Goal: Transaction & Acquisition: Purchase product/service

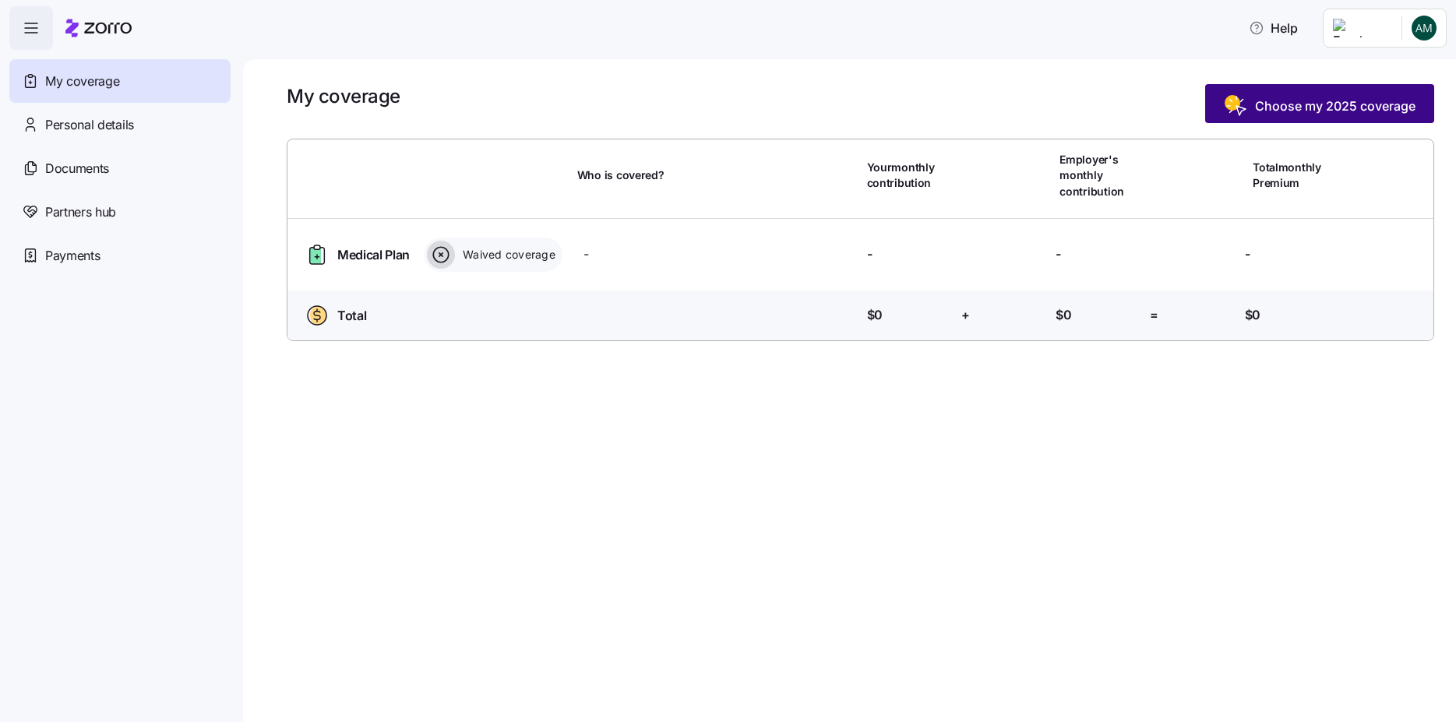
click at [1318, 103] on span "Choose my 2025 coverage" at bounding box center [1335, 106] width 160 height 19
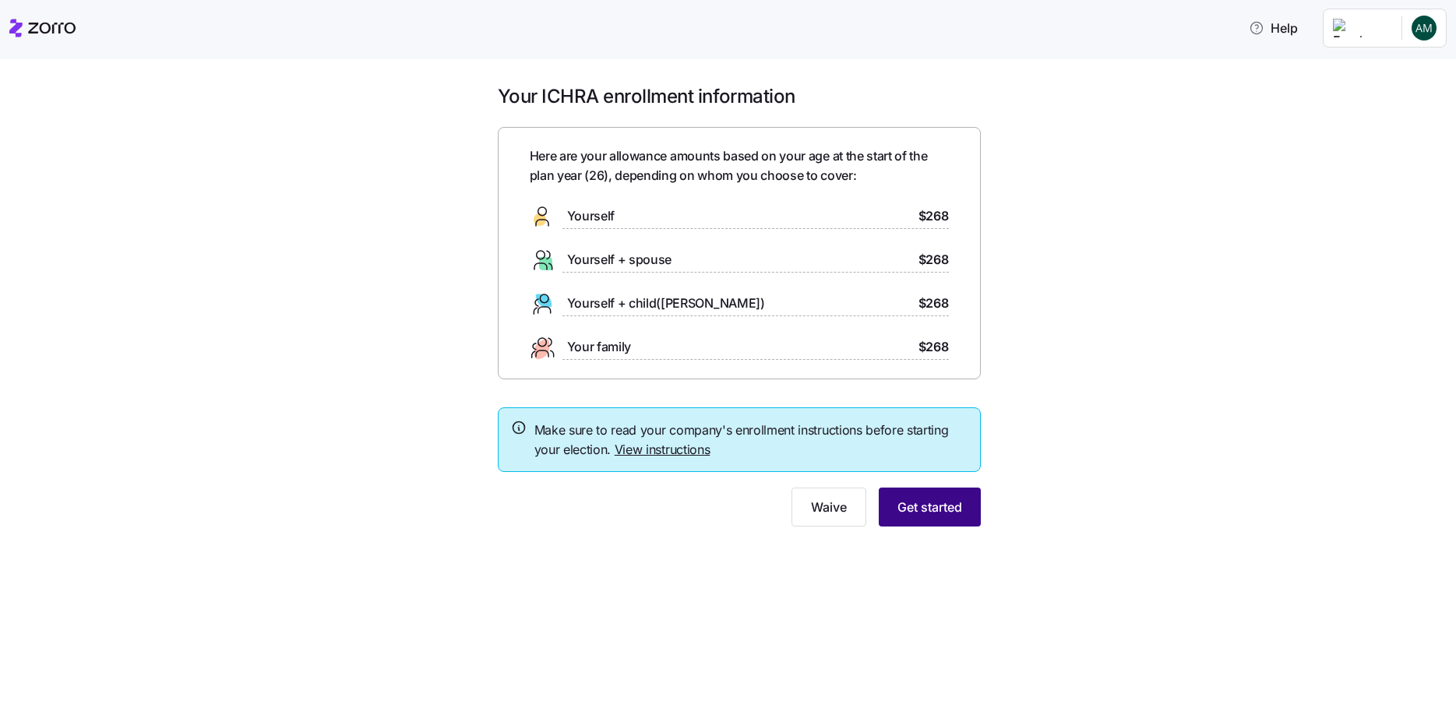
click at [931, 489] on button "Get started" at bounding box center [930, 507] width 102 height 39
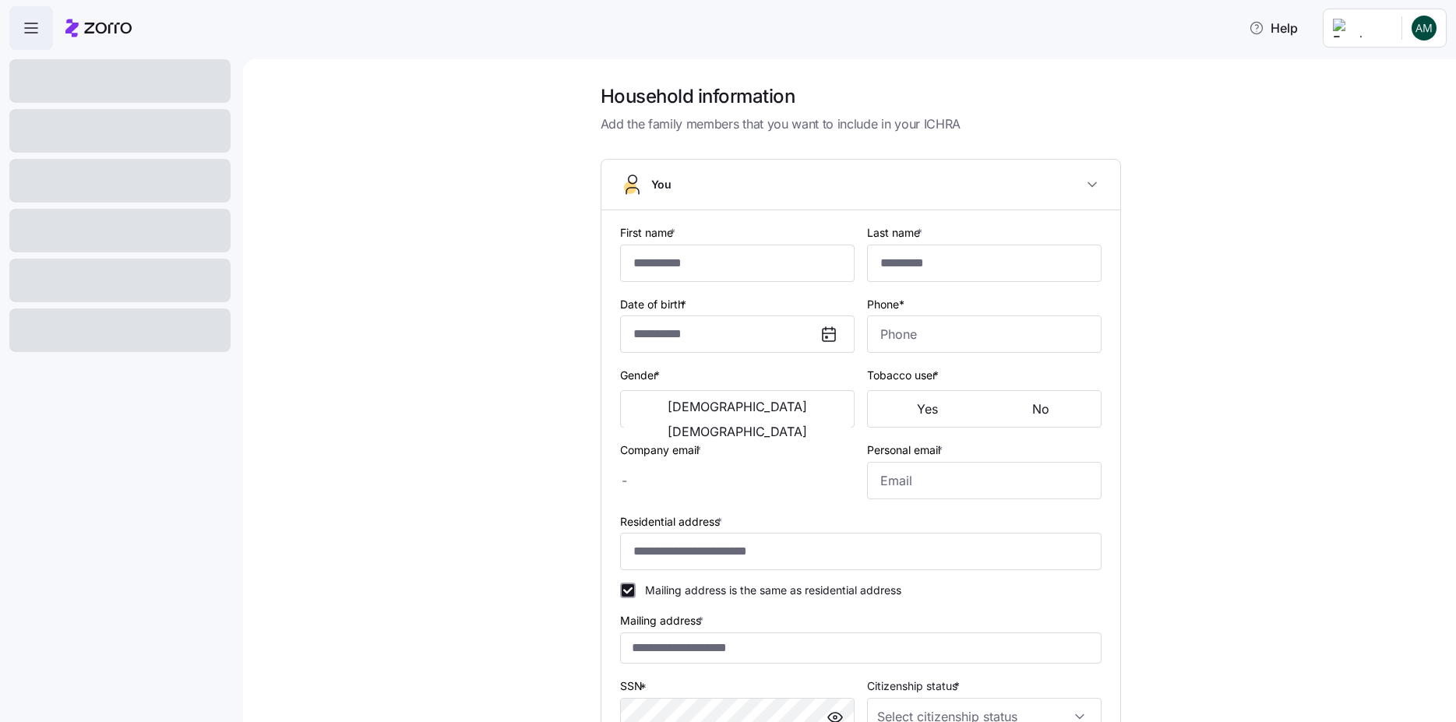
type input "******"
type input "***"
type input "[EMAIL_ADDRESS][DOMAIN_NAME]"
type input "**********"
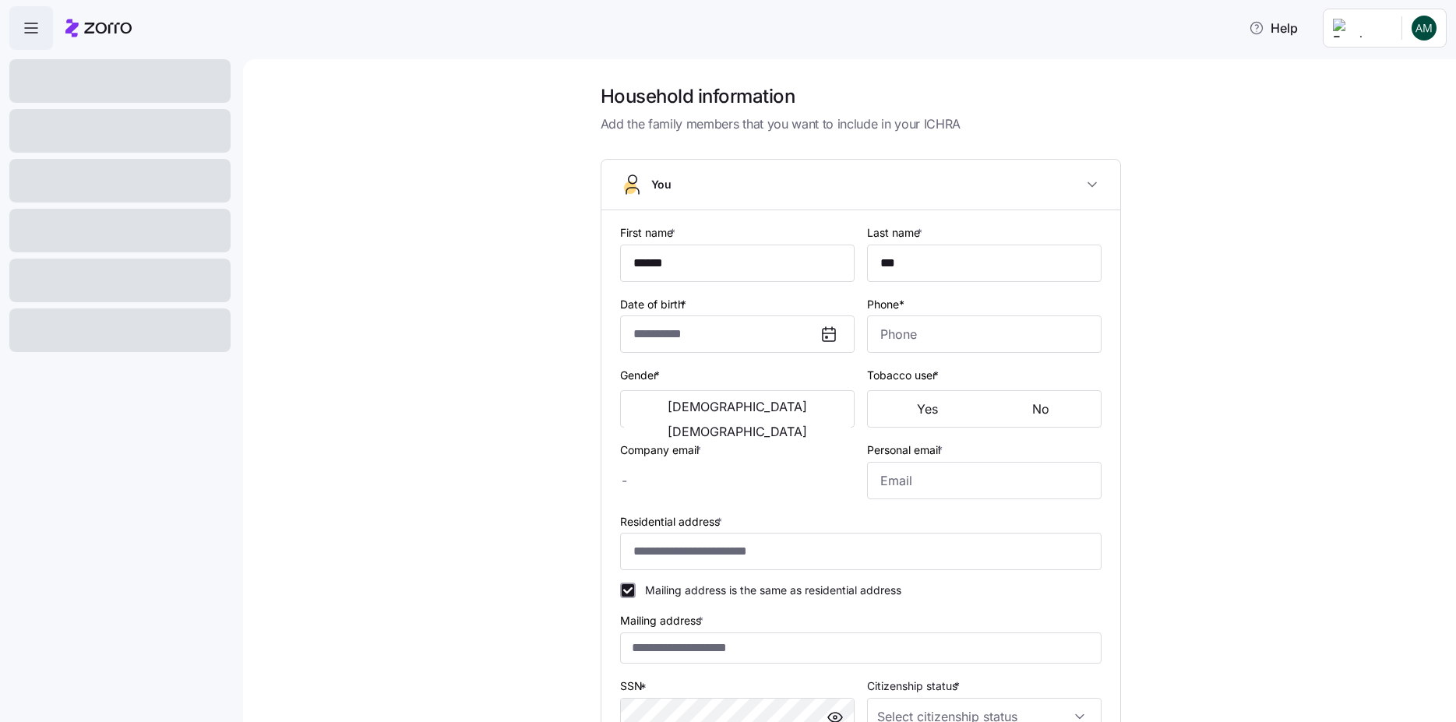
checkbox input "true"
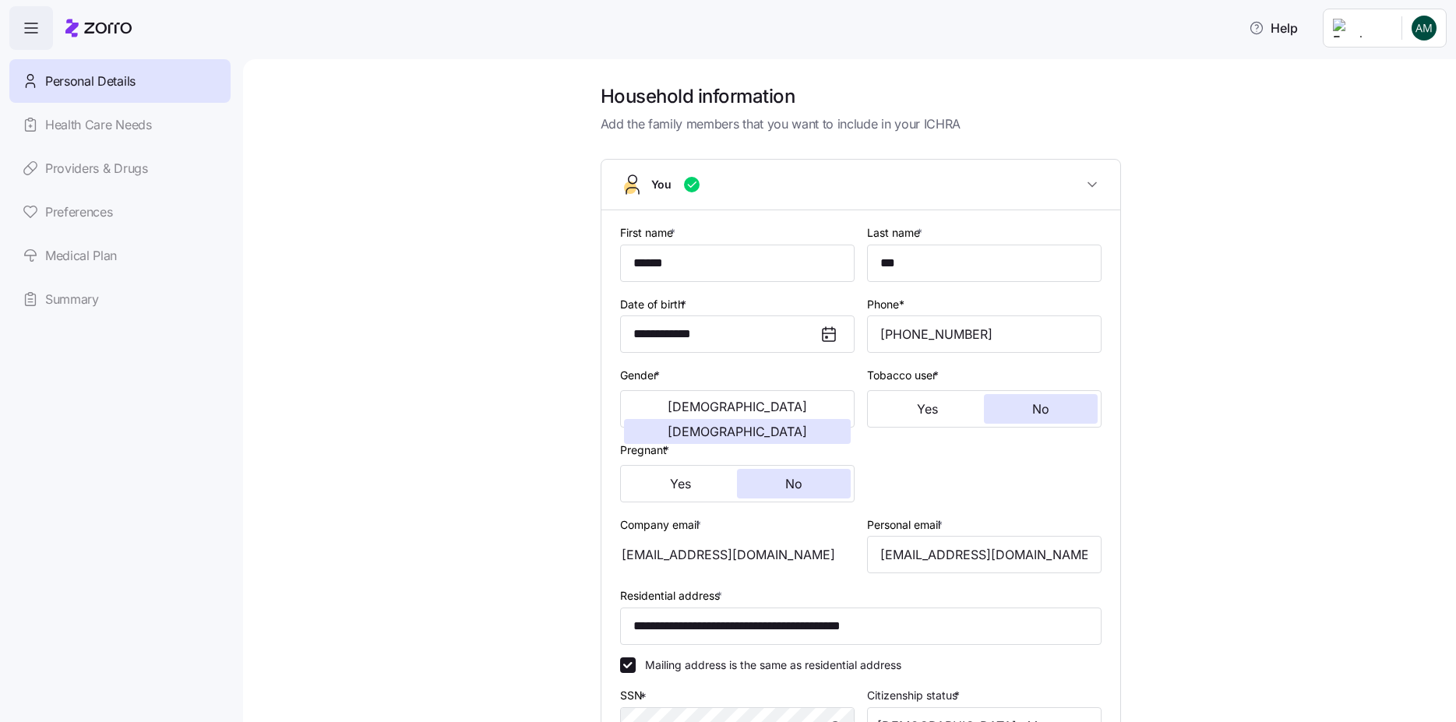
type input "**********"
type input "[PHONE_NUMBER]"
type input "[DEMOGRAPHIC_DATA] citizen"
type input "Married"
click at [87, 294] on link "Summary" at bounding box center [119, 299] width 221 height 44
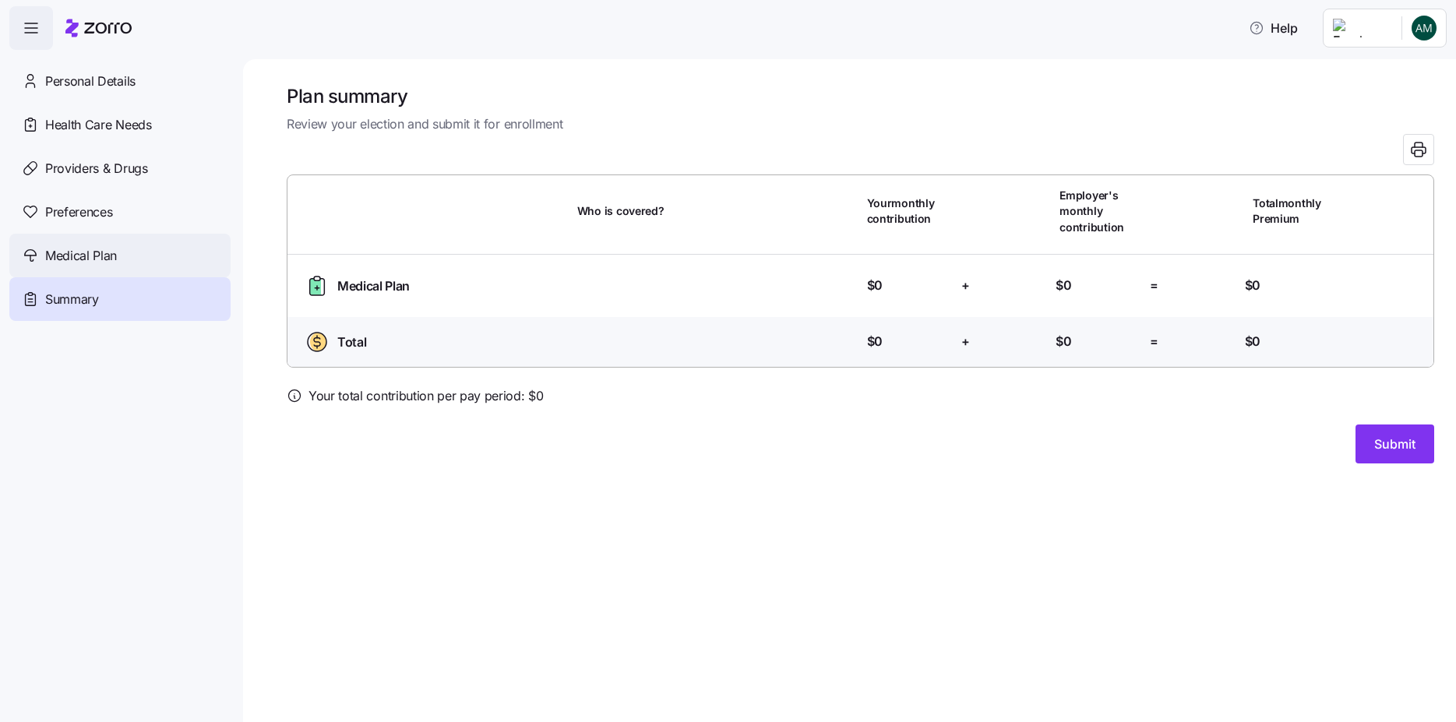
click at [69, 261] on span "Medical Plan" at bounding box center [81, 255] width 72 height 19
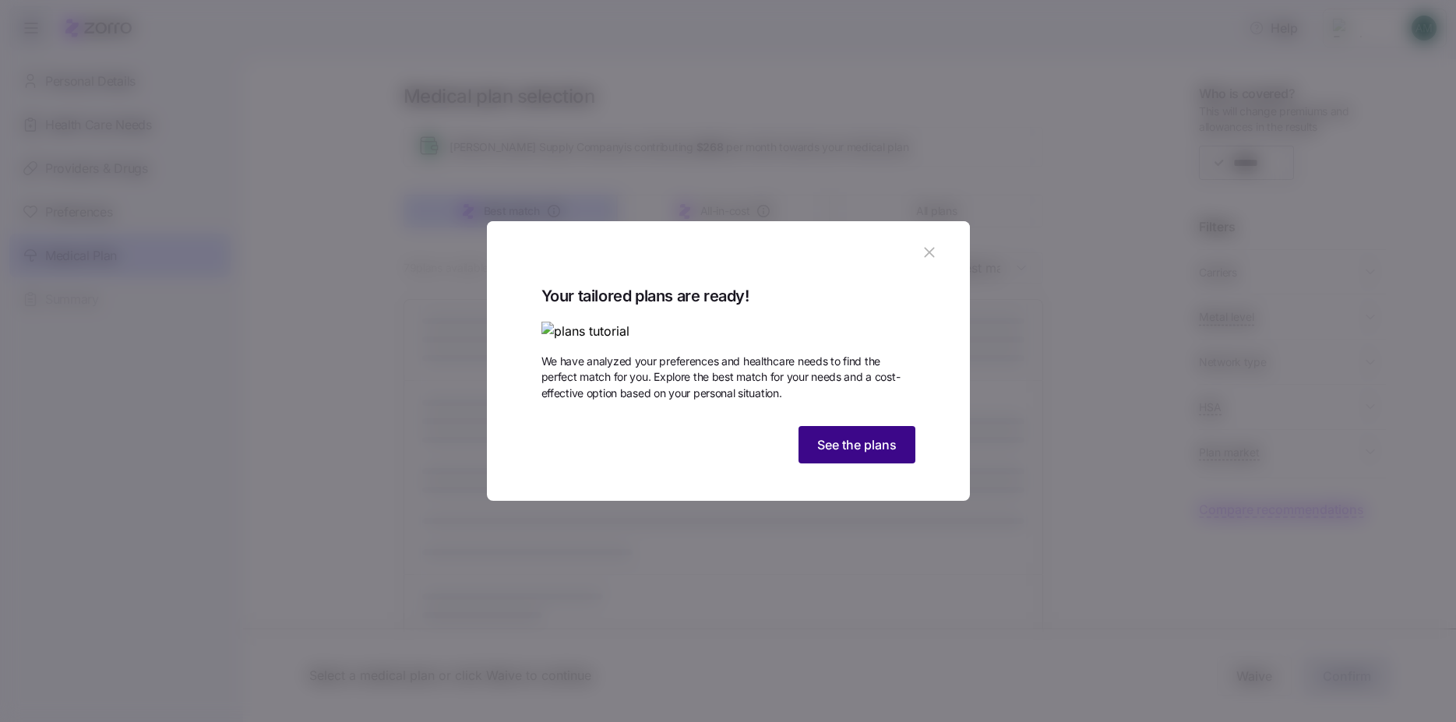
click at [854, 454] on span "See the plans" at bounding box center [856, 445] width 79 height 19
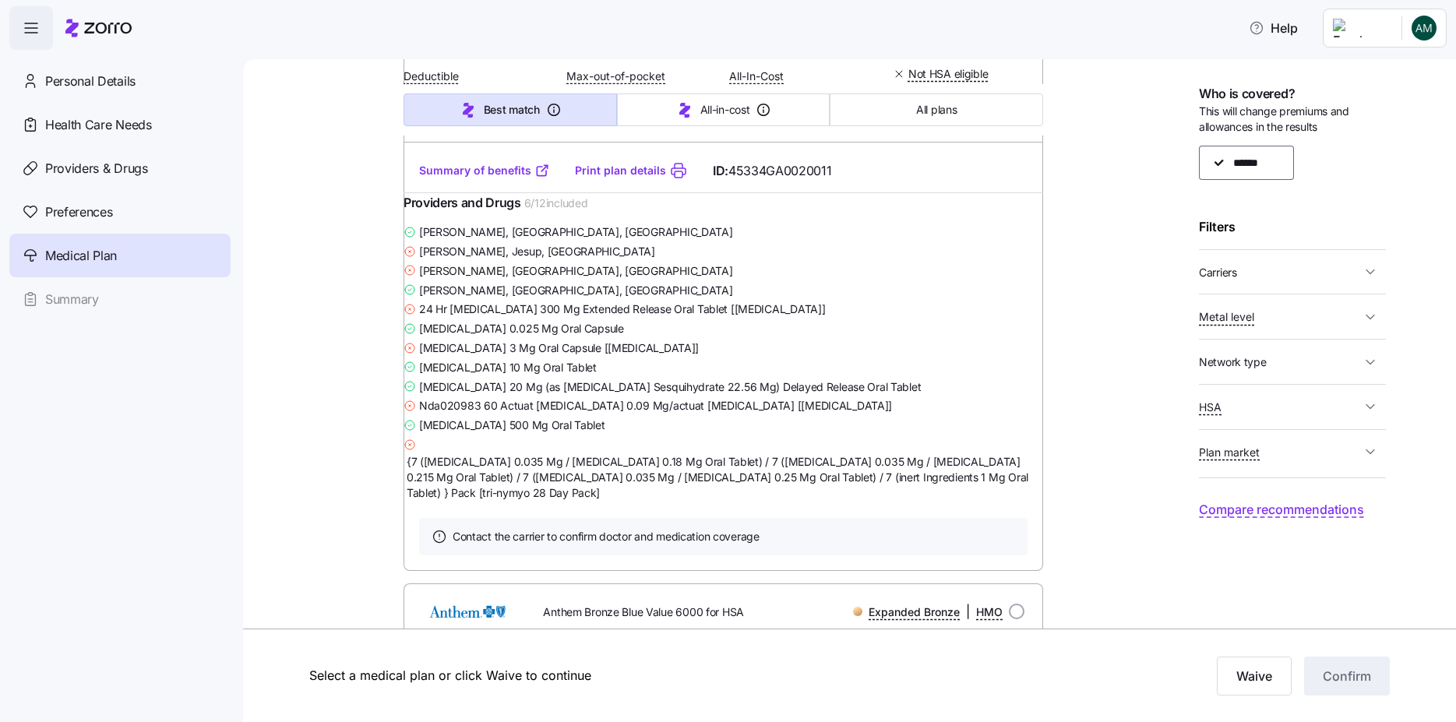
scroll to position [467, 0]
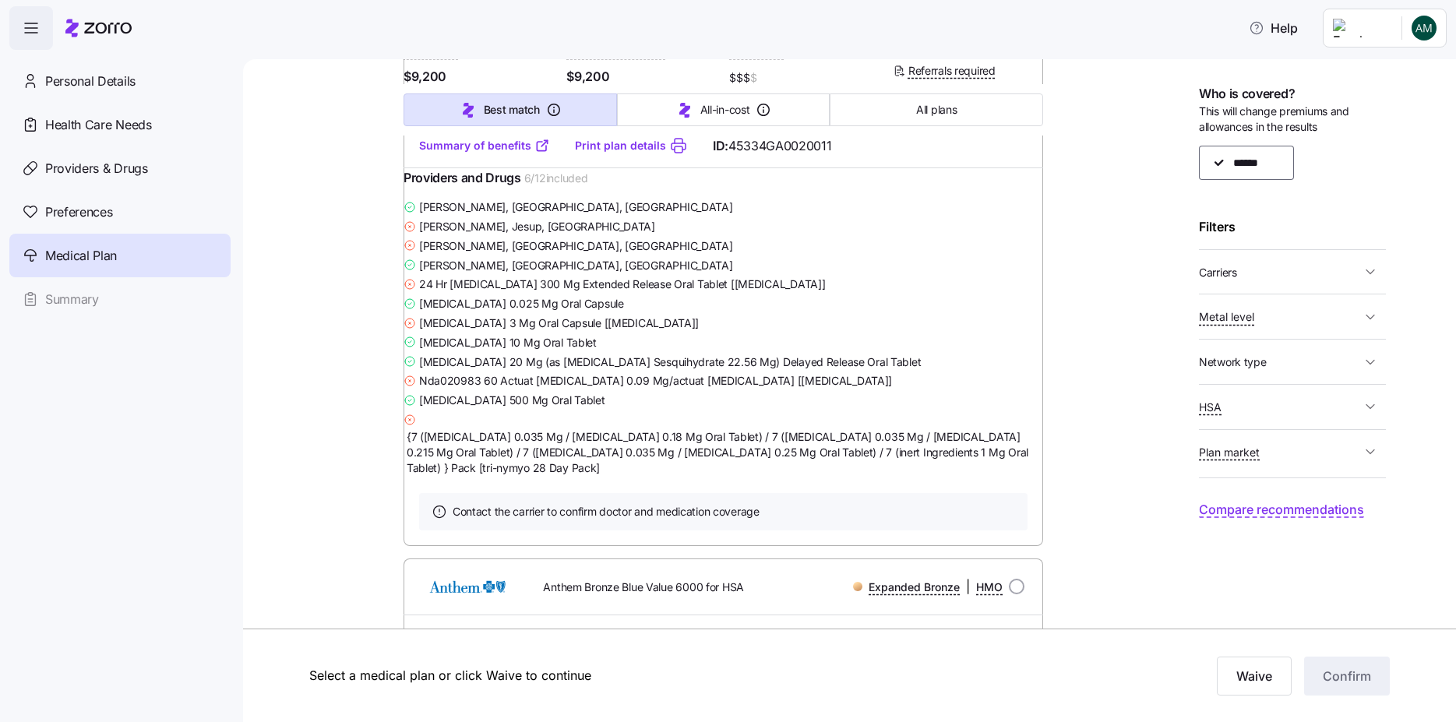
click at [475, 153] on link "Summary of benefits" at bounding box center [484, 146] width 131 height 16
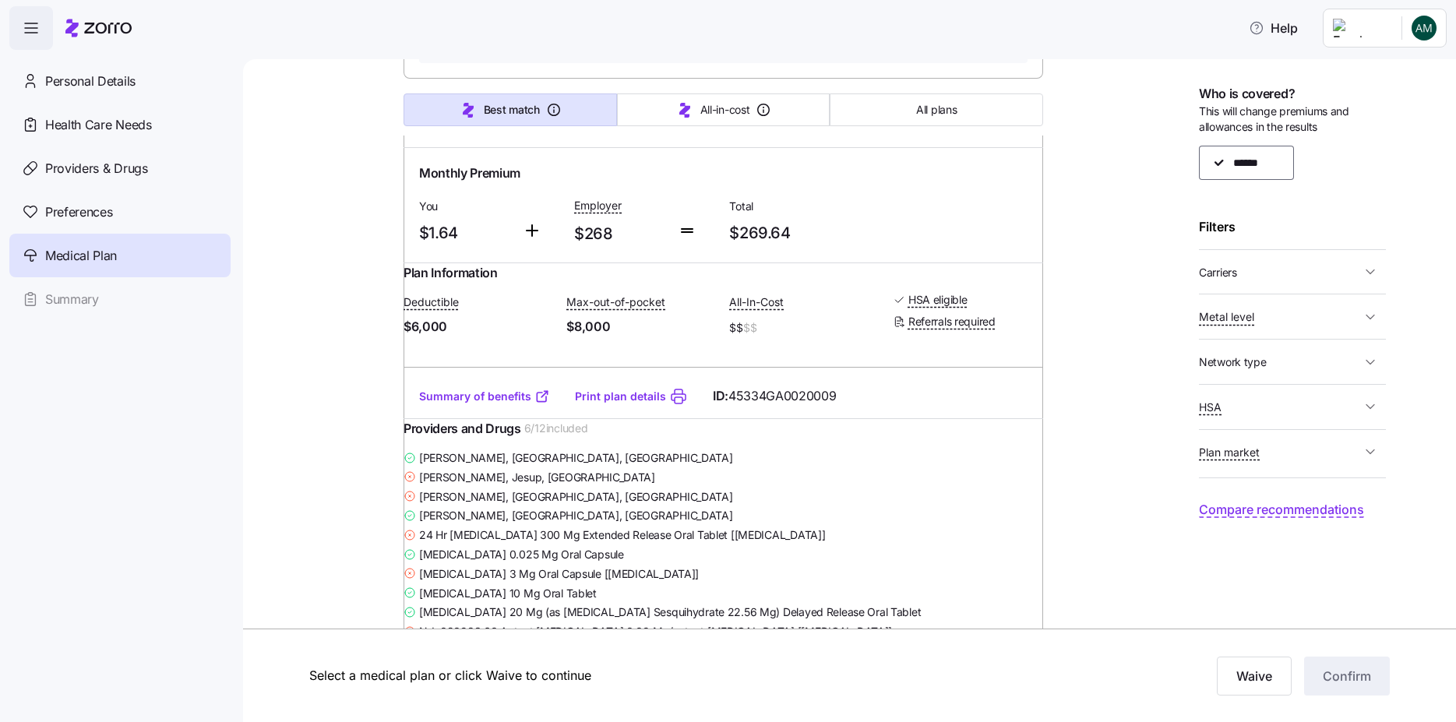
click at [461, 404] on link "Summary of benefits" at bounding box center [484, 397] width 131 height 16
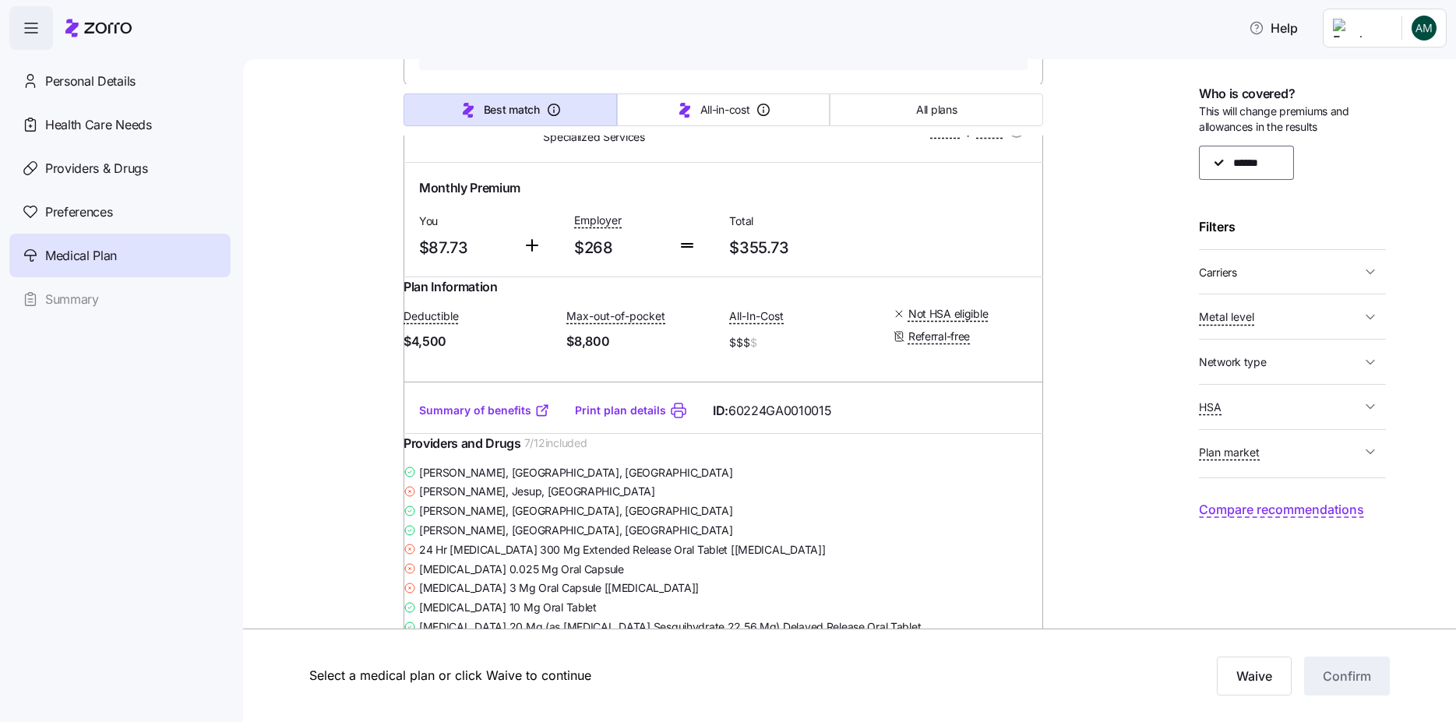
scroll to position [29263, 0]
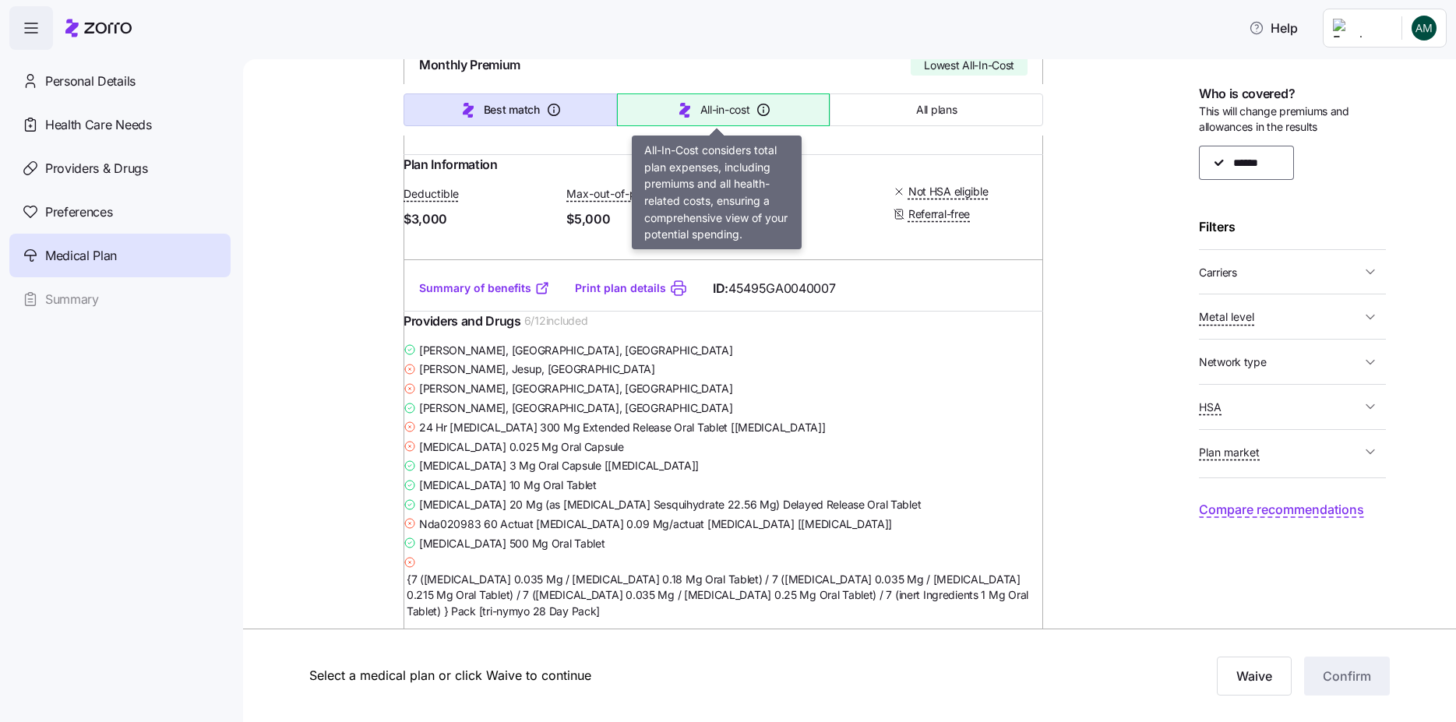
click at [689, 114] on button "All-in-cost" at bounding box center [723, 109] width 213 height 33
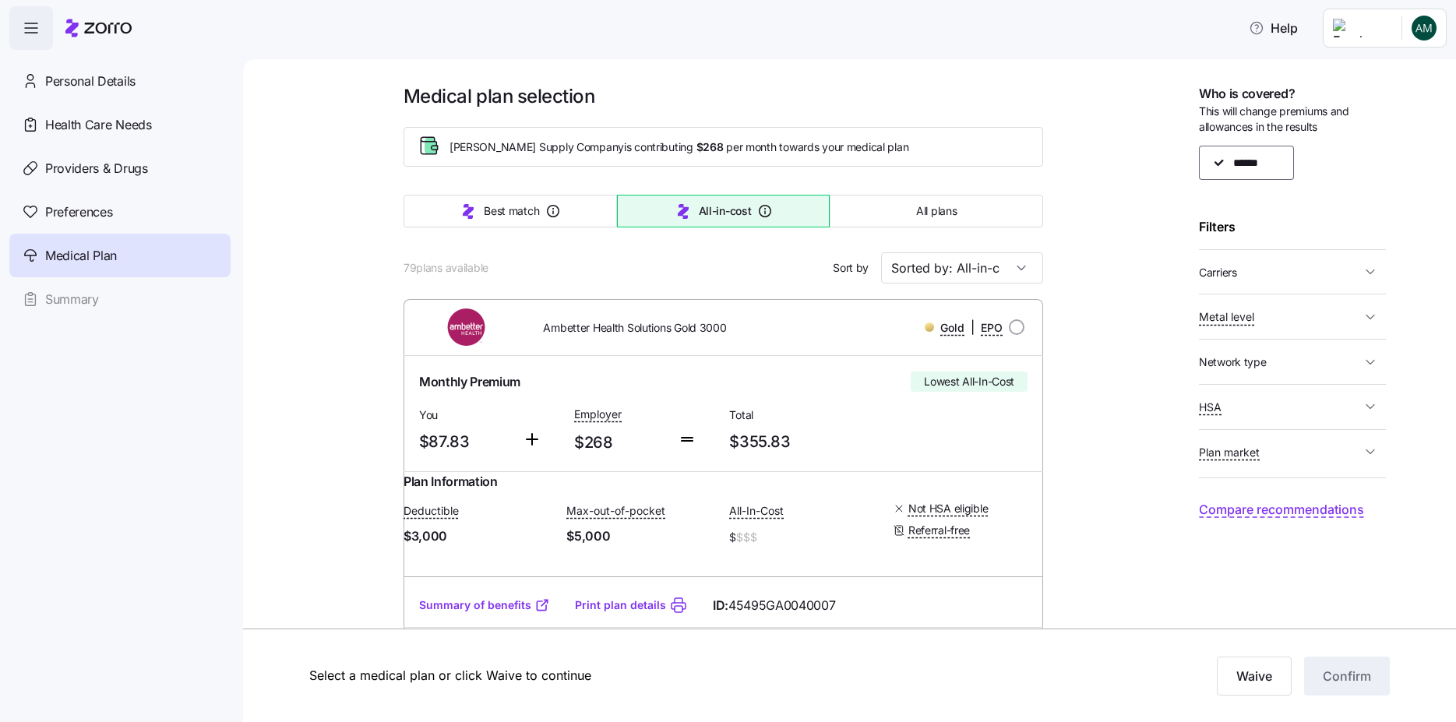
scroll to position [93, 0]
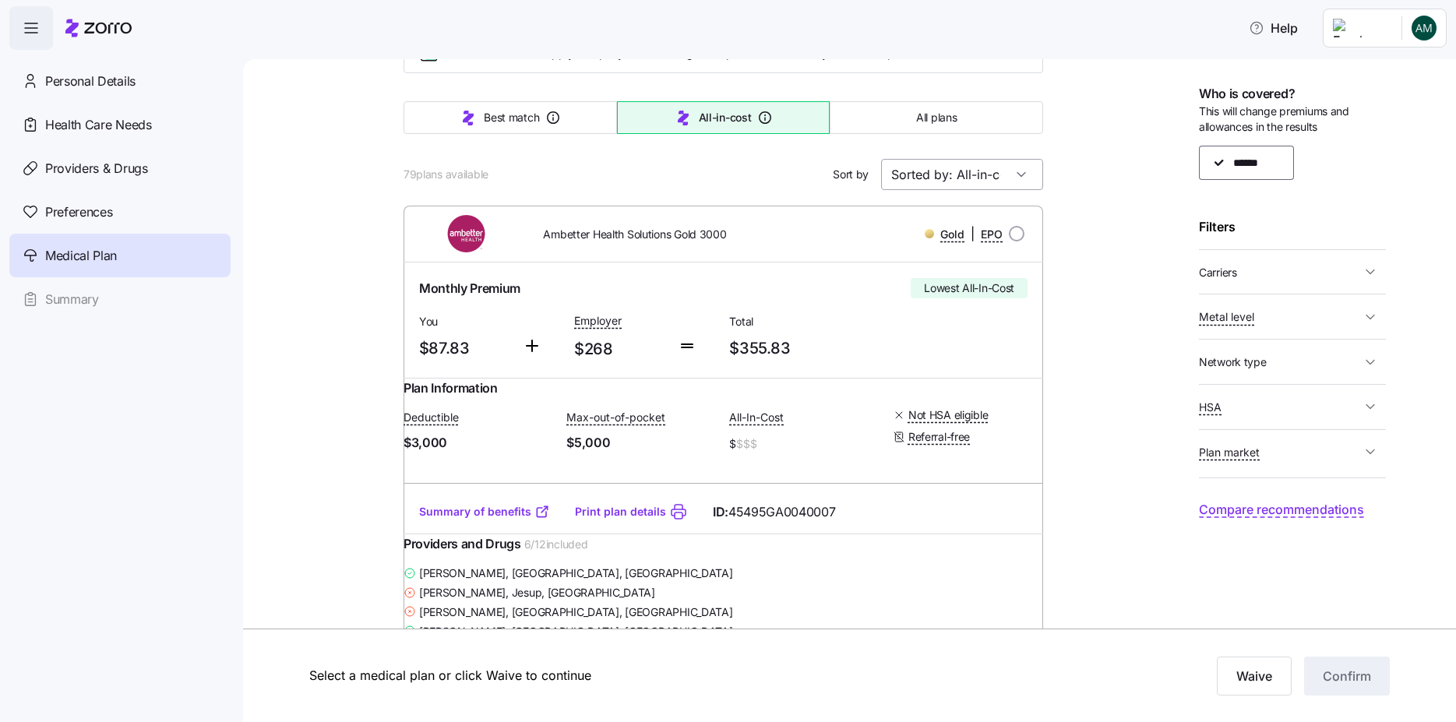
click at [1007, 175] on input "Sorted by: All-in-cost" at bounding box center [962, 174] width 162 height 31
click at [950, 124] on span "All plans" at bounding box center [936, 118] width 41 height 16
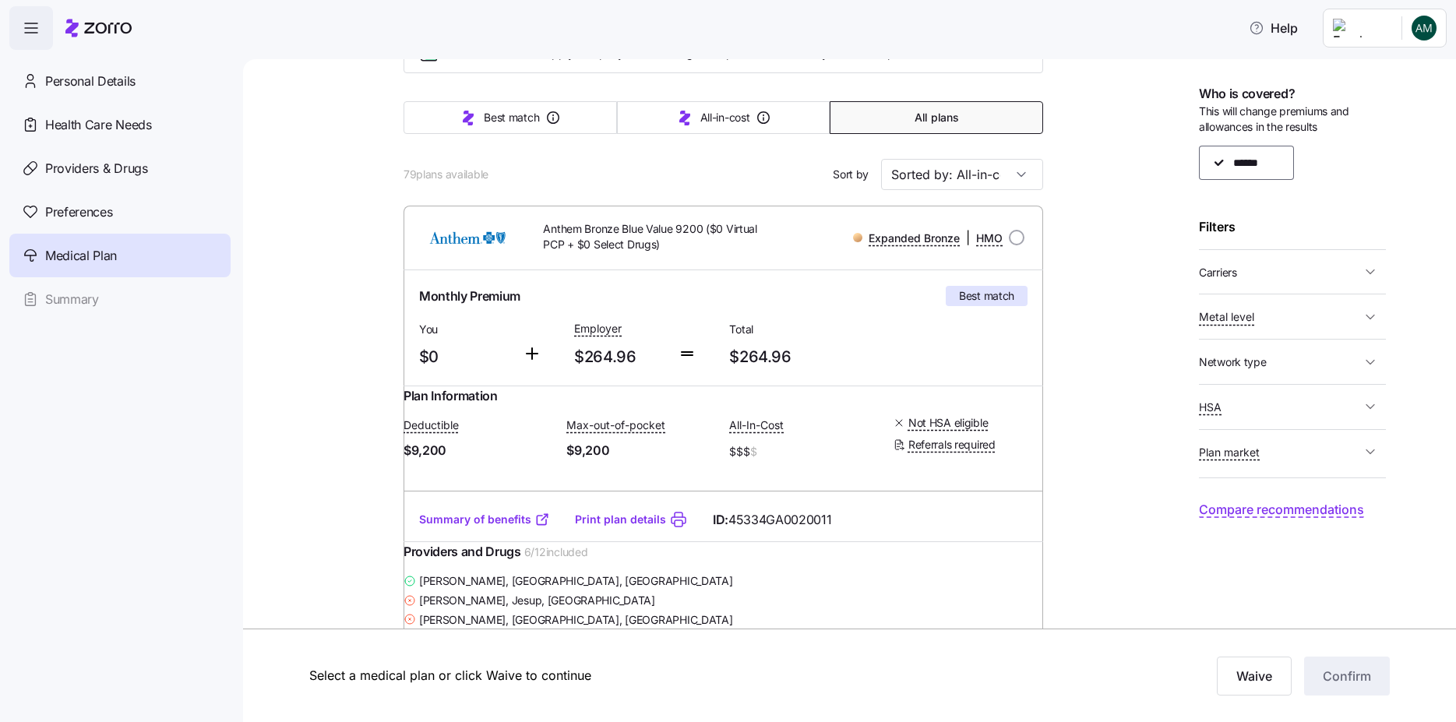
type input "Sorted by: Premium"
click at [1317, 273] on span "Carriers" at bounding box center [1280, 272] width 162 height 19
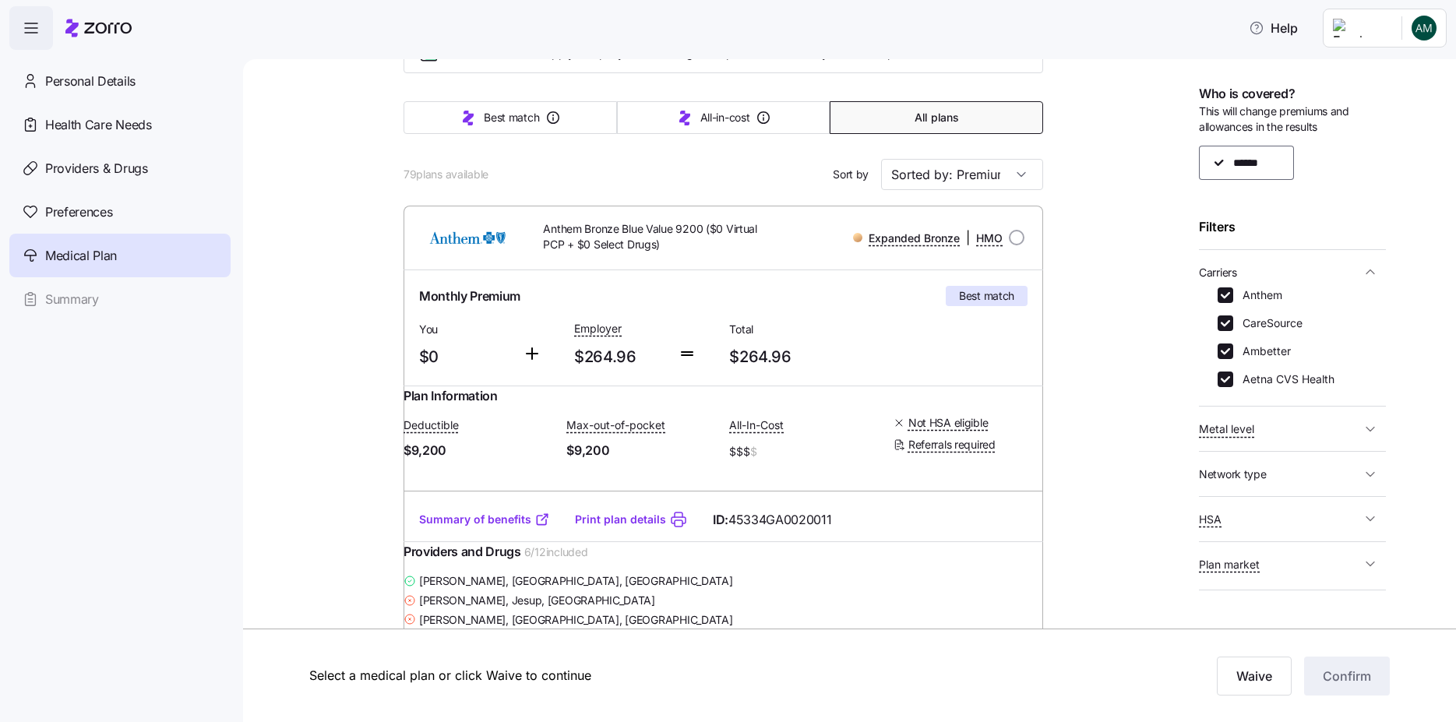
click at [1338, 266] on span "Carriers" at bounding box center [1280, 272] width 162 height 19
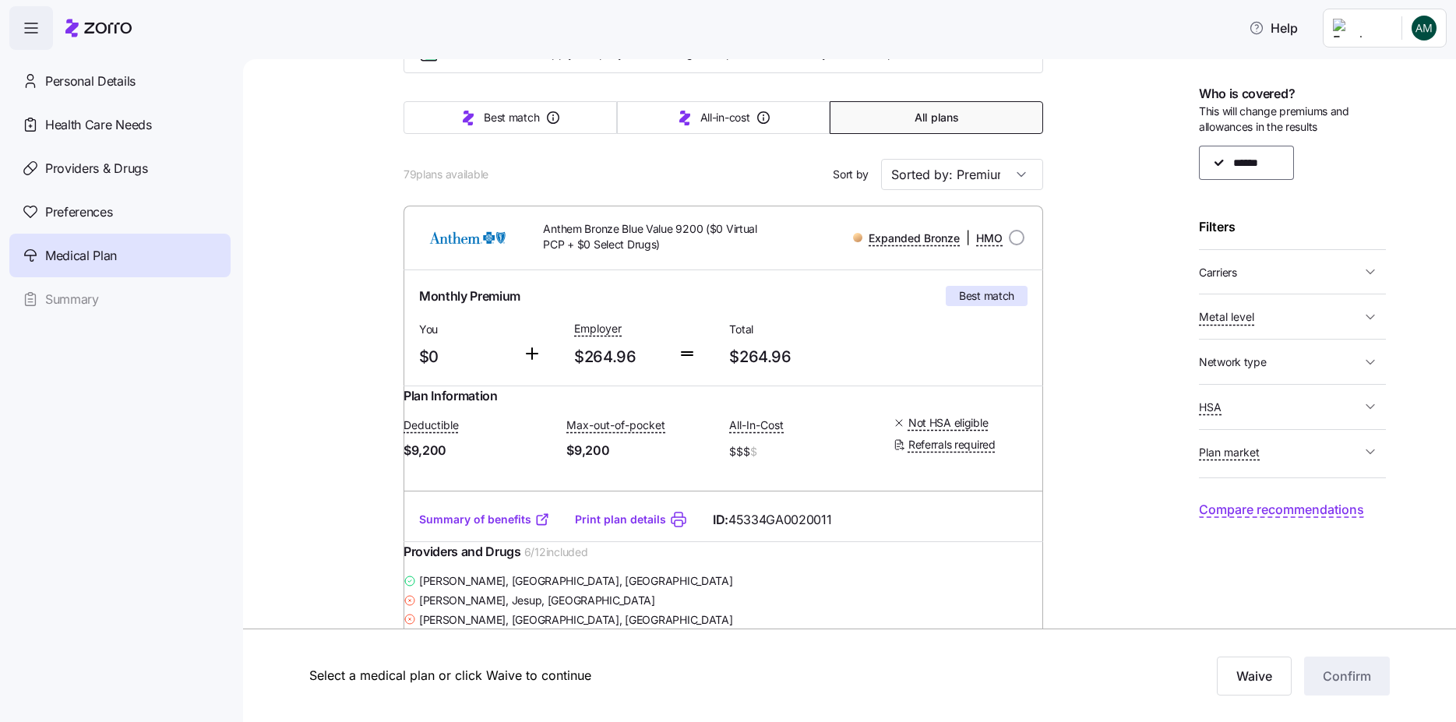
click at [1317, 315] on span "Metal level" at bounding box center [1280, 316] width 162 height 19
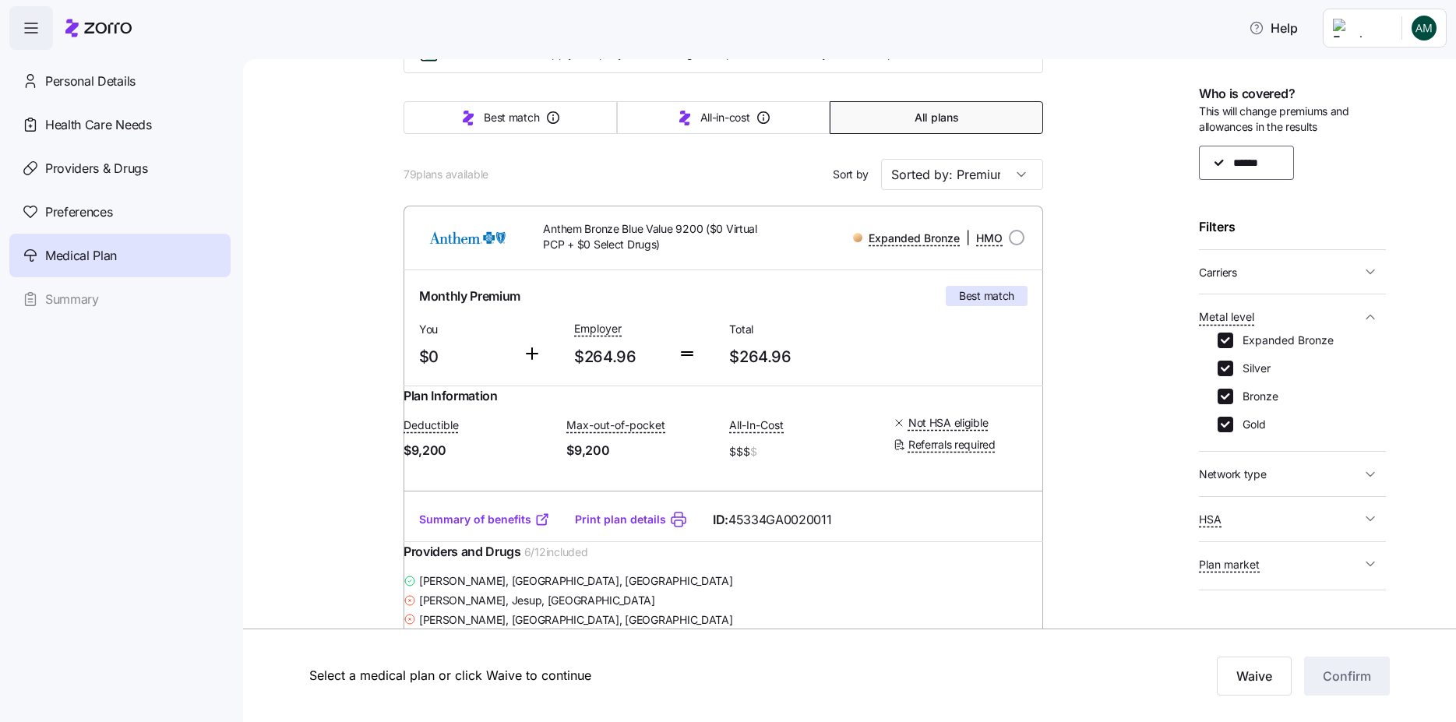
click at [1317, 315] on span "Metal level" at bounding box center [1280, 316] width 162 height 19
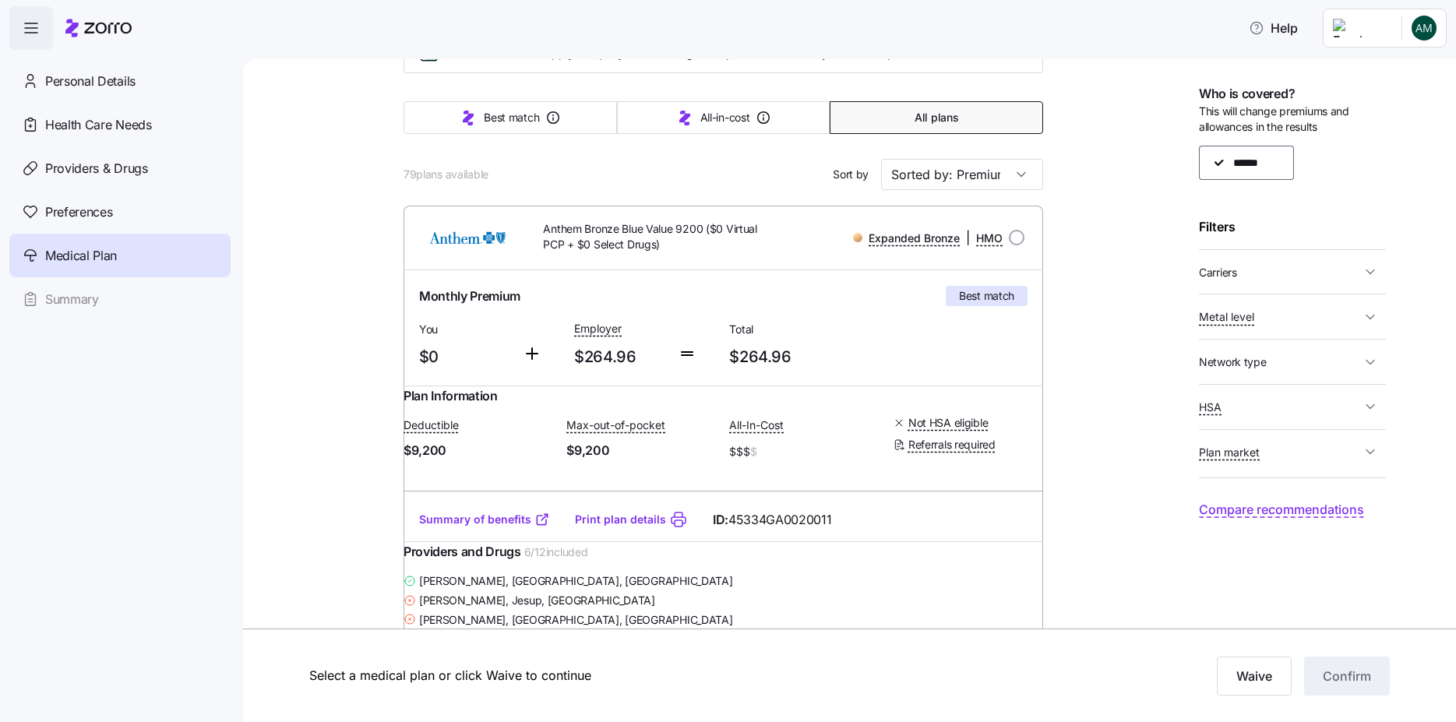
click at [1302, 365] on span "Network type" at bounding box center [1280, 361] width 162 height 19
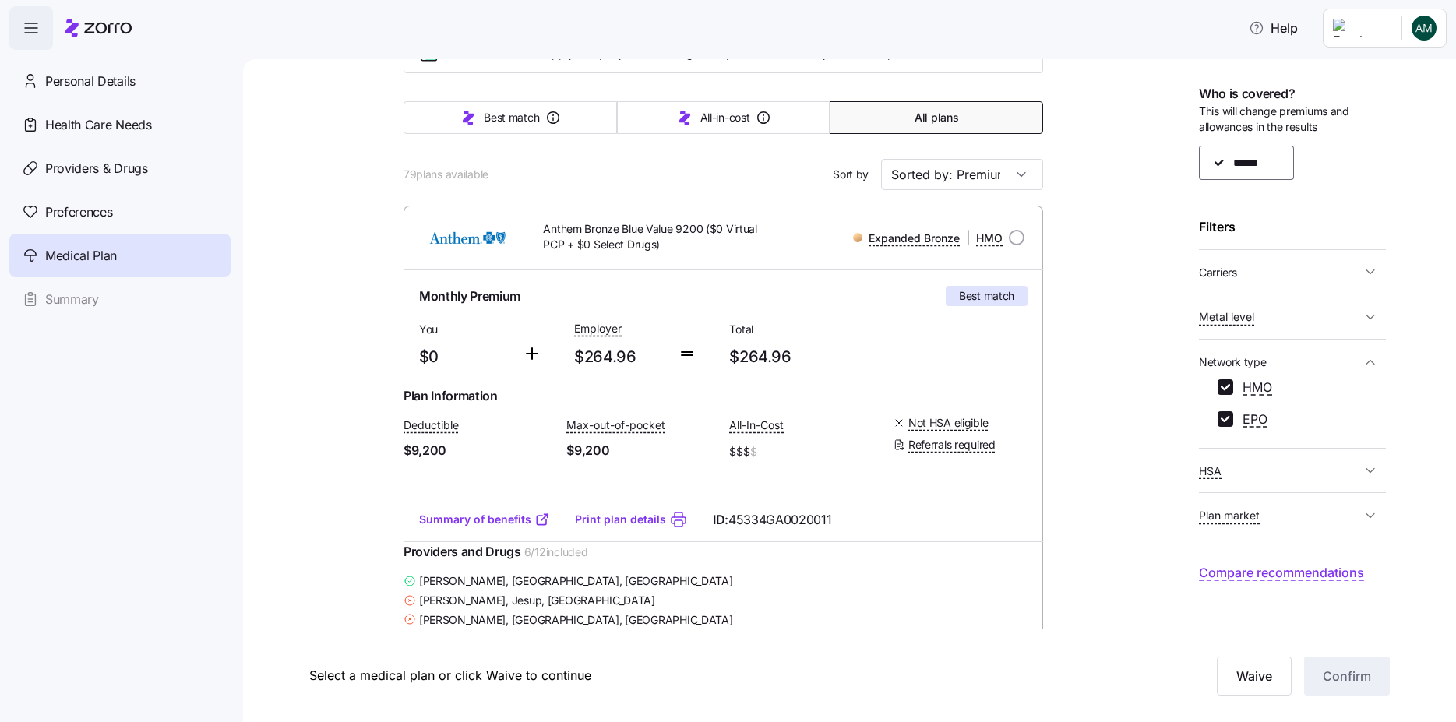
click at [1302, 365] on span "Network type" at bounding box center [1280, 361] width 162 height 19
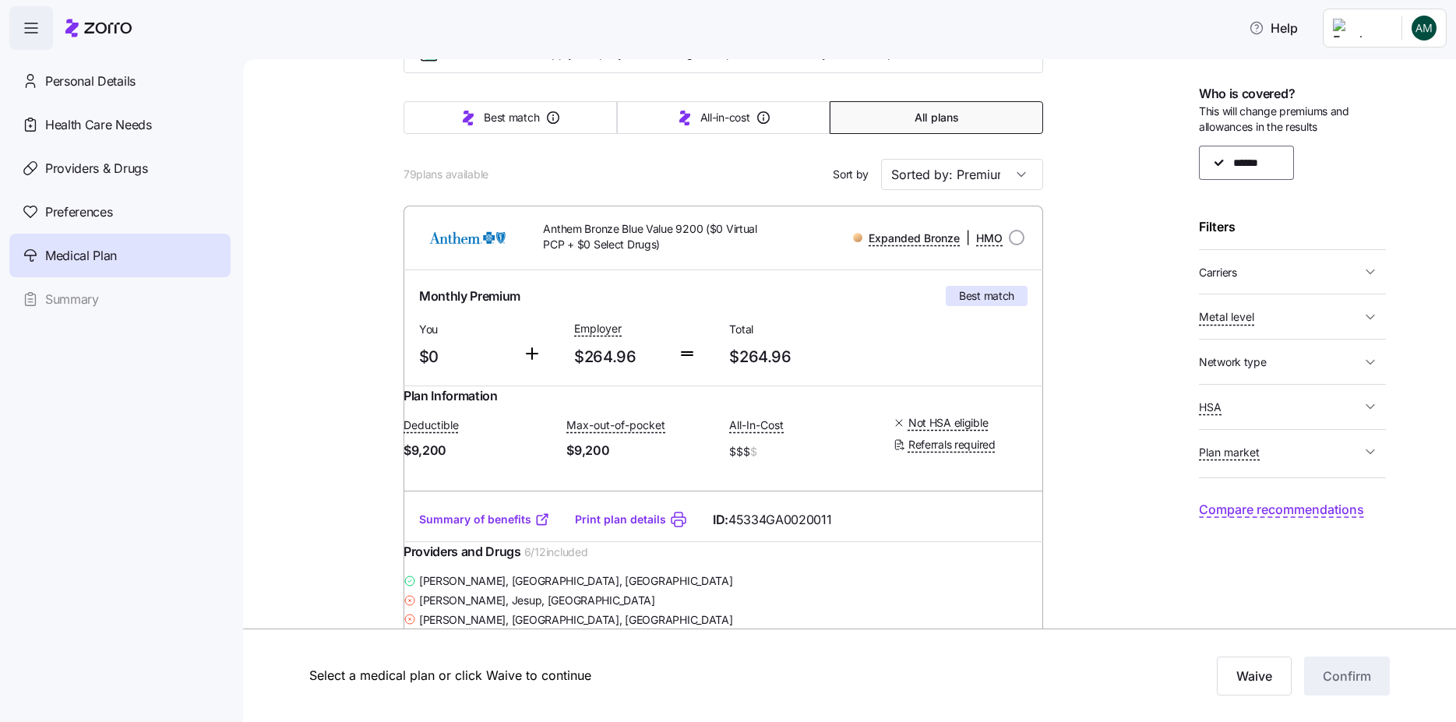
click at [1300, 409] on span "HSA" at bounding box center [1280, 406] width 162 height 19
click at [1337, 403] on span "HSA" at bounding box center [1280, 406] width 162 height 19
click at [1320, 453] on span "Plan market" at bounding box center [1280, 452] width 162 height 19
click at [1369, 452] on icon "button" at bounding box center [1371, 452] width 8 height 4
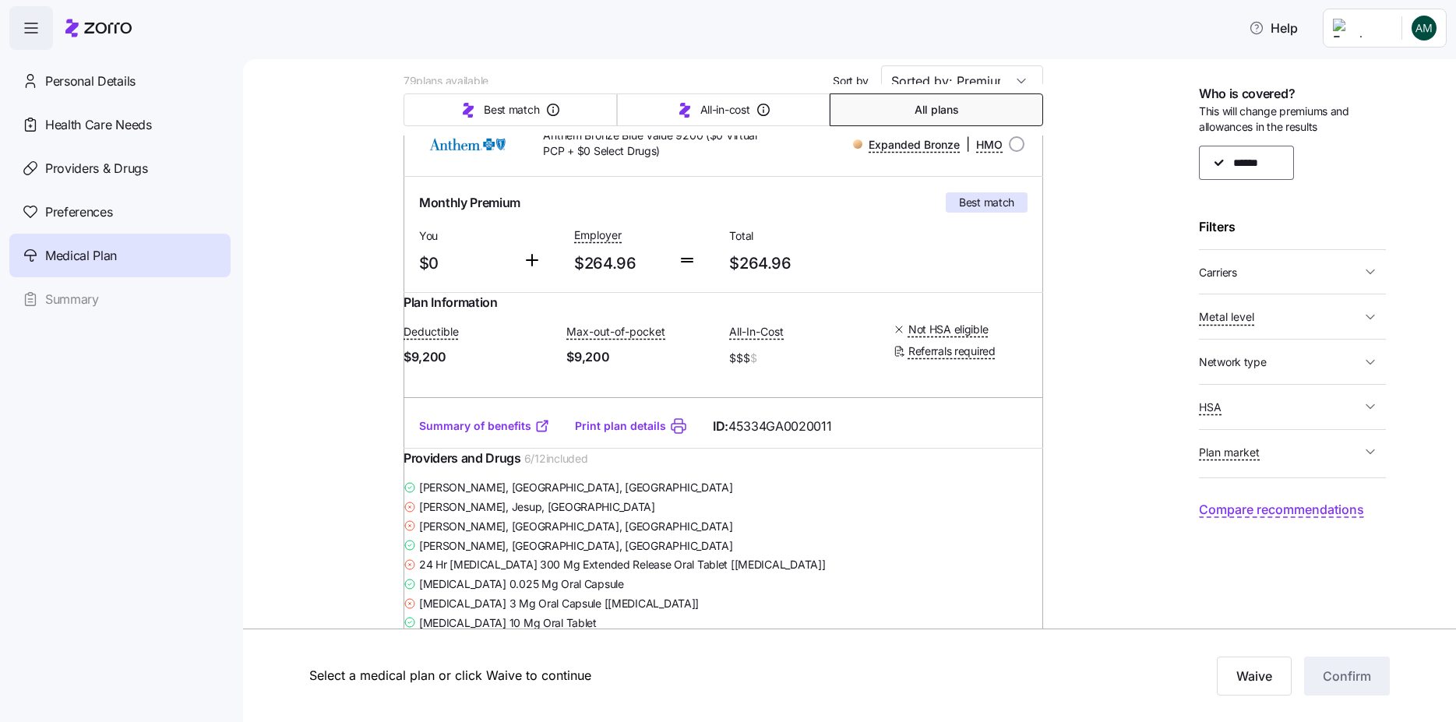
scroll to position [0, 0]
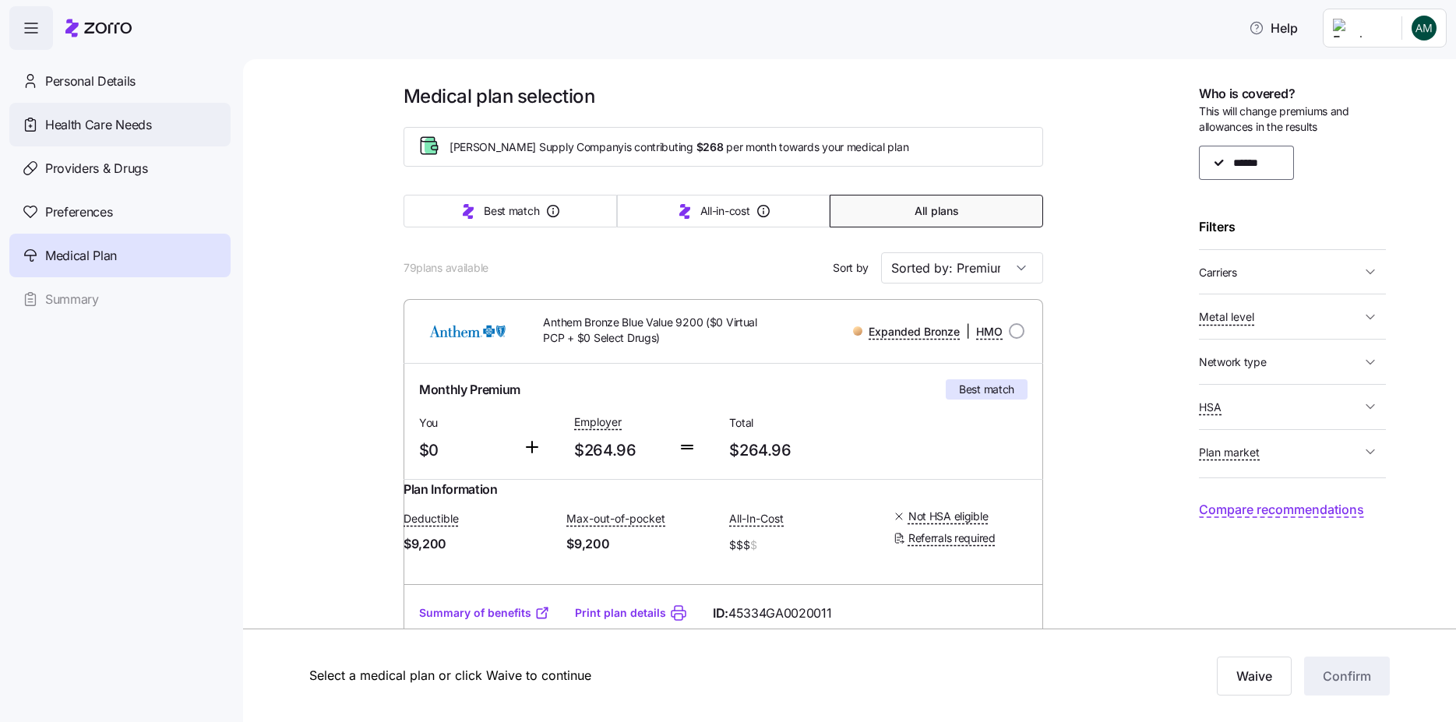
click at [121, 126] on span "Health Care Needs" at bounding box center [98, 124] width 107 height 19
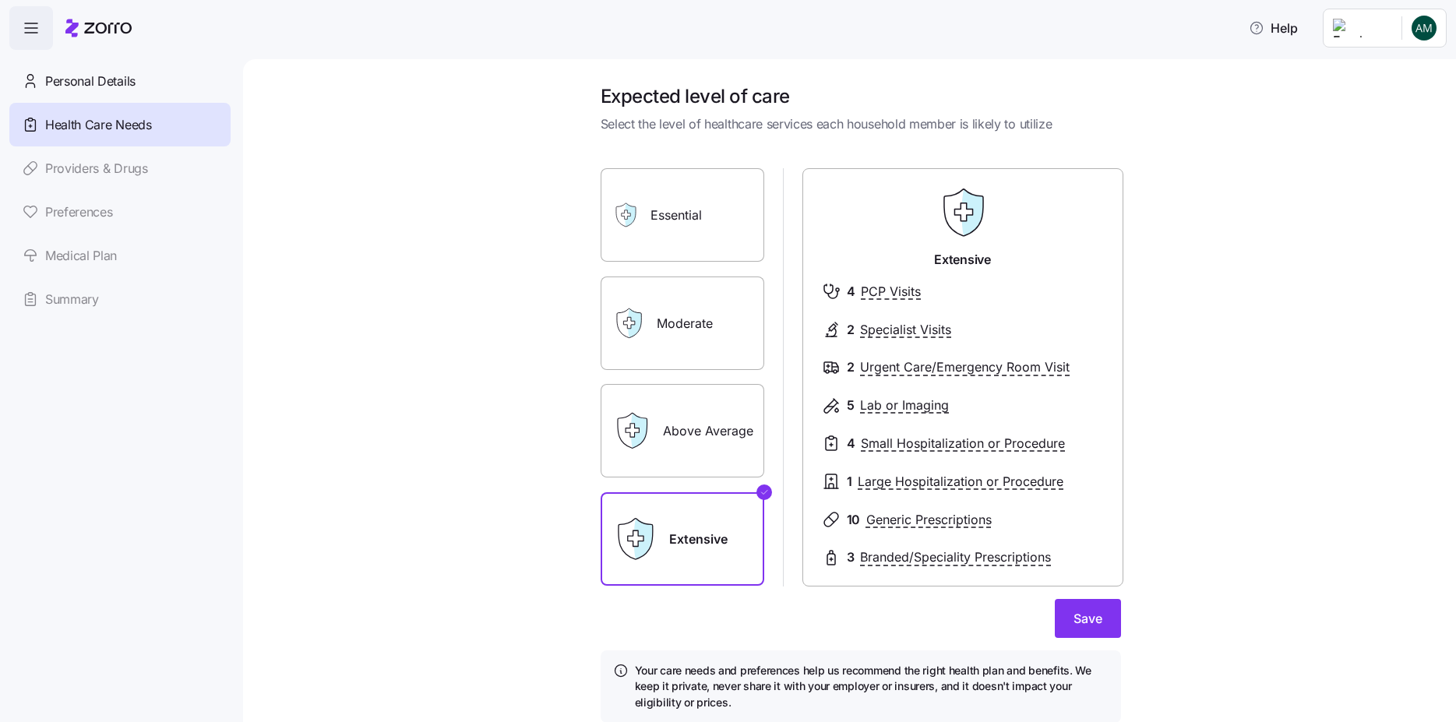
click at [72, 172] on link "Providers & Drugs" at bounding box center [119, 168] width 221 height 44
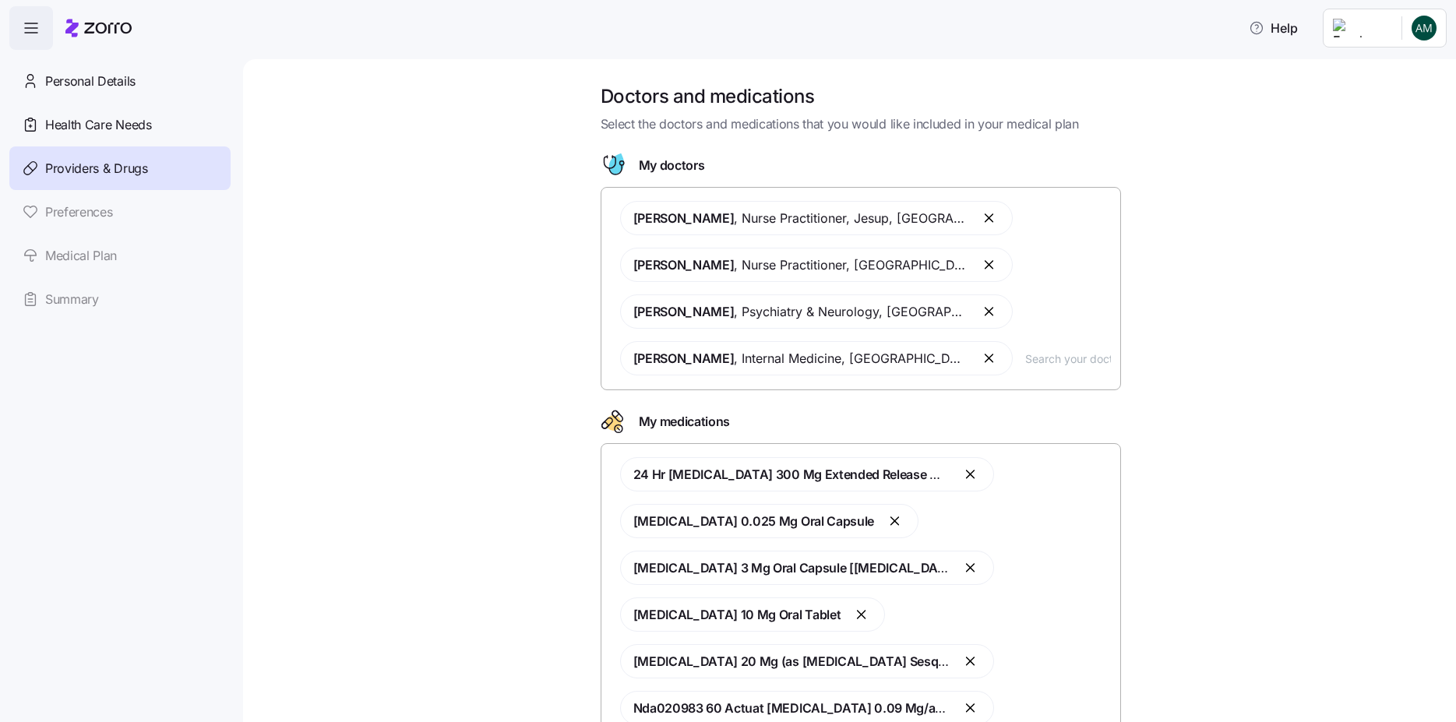
click at [90, 220] on link "Preferences" at bounding box center [119, 212] width 221 height 44
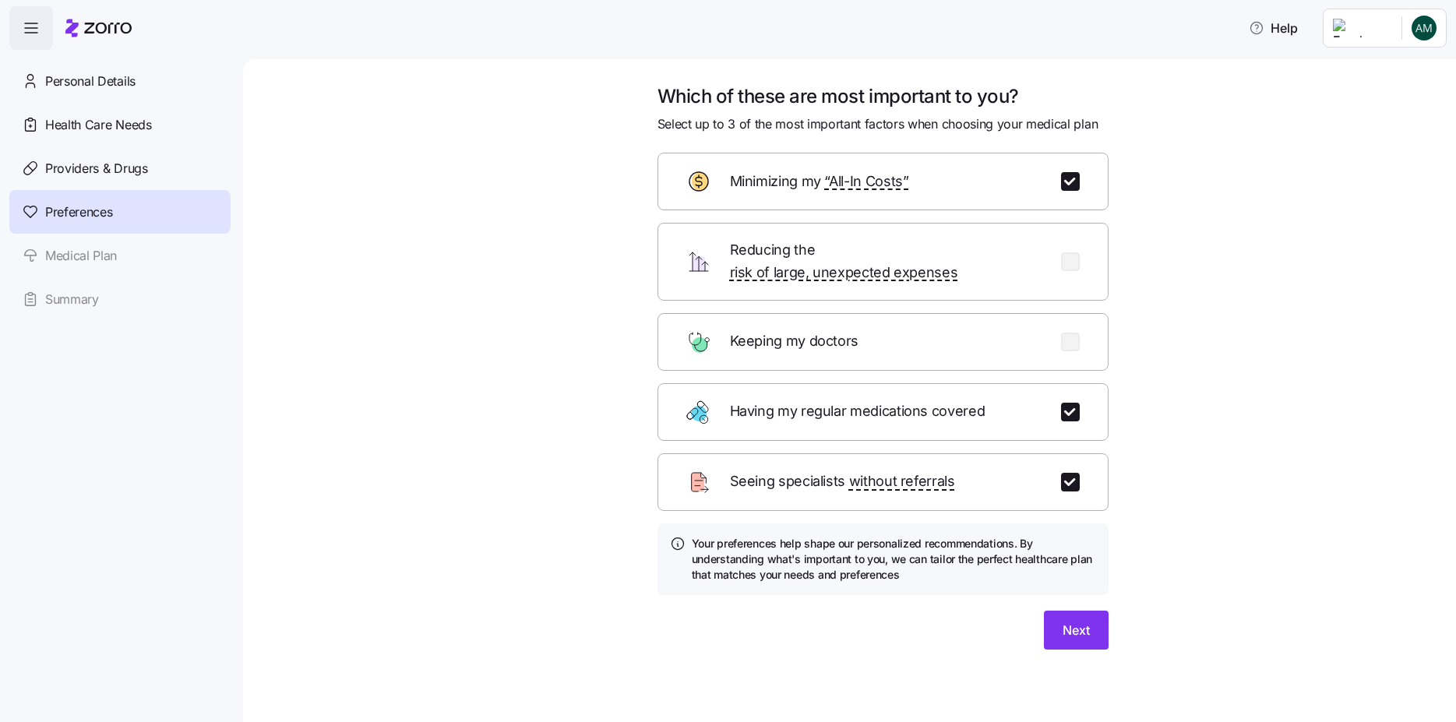
click at [1042, 332] on div "Keeping my doctors" at bounding box center [883, 342] width 451 height 58
click at [1070, 178] on input "checkbox" at bounding box center [1070, 181] width 19 height 19
checkbox input "false"
click at [1063, 333] on input "checkbox" at bounding box center [1070, 342] width 19 height 19
checkbox input "true"
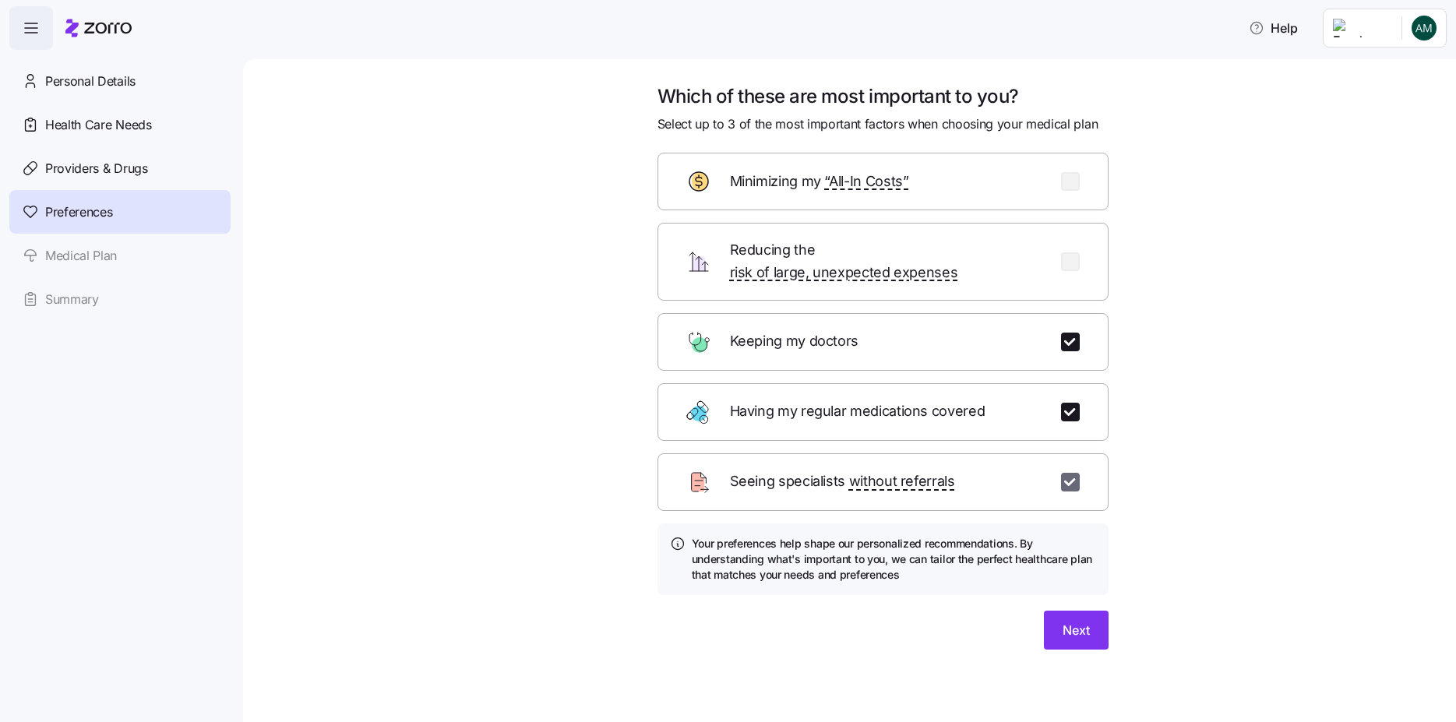
click at [1066, 473] on input "checkbox" at bounding box center [1070, 482] width 19 height 19
checkbox input "false"
click at [1072, 187] on input "checkbox" at bounding box center [1070, 181] width 19 height 19
checkbox input "true"
click at [1051, 611] on button "Next" at bounding box center [1076, 630] width 65 height 39
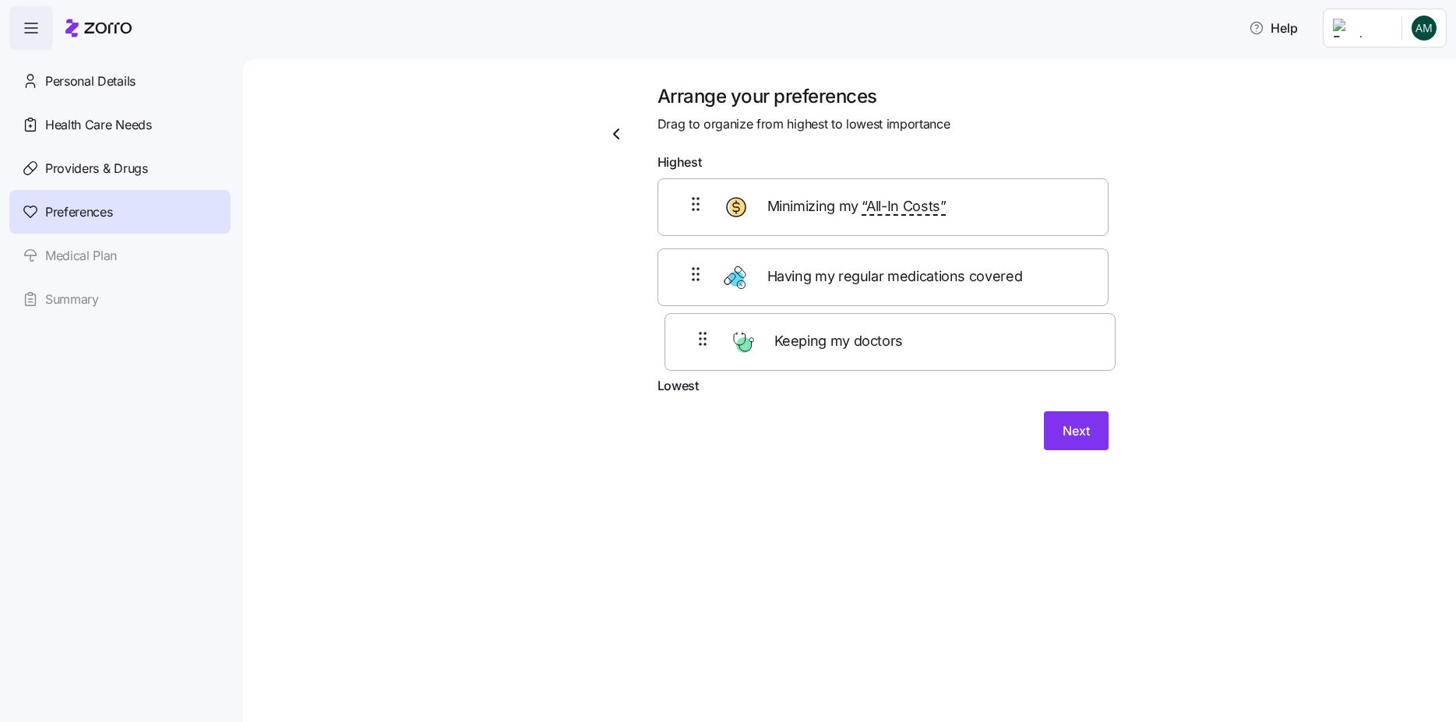
drag, startPoint x: 756, startPoint y: 363, endPoint x: 764, endPoint y: 353, distance: 12.3
click at [764, 353] on div "Minimizing my “All-In Costs” Having my regular medications covered Keeping my d…" at bounding box center [883, 277] width 451 height 198
click at [1104, 432] on button "Next" at bounding box center [1076, 443] width 65 height 39
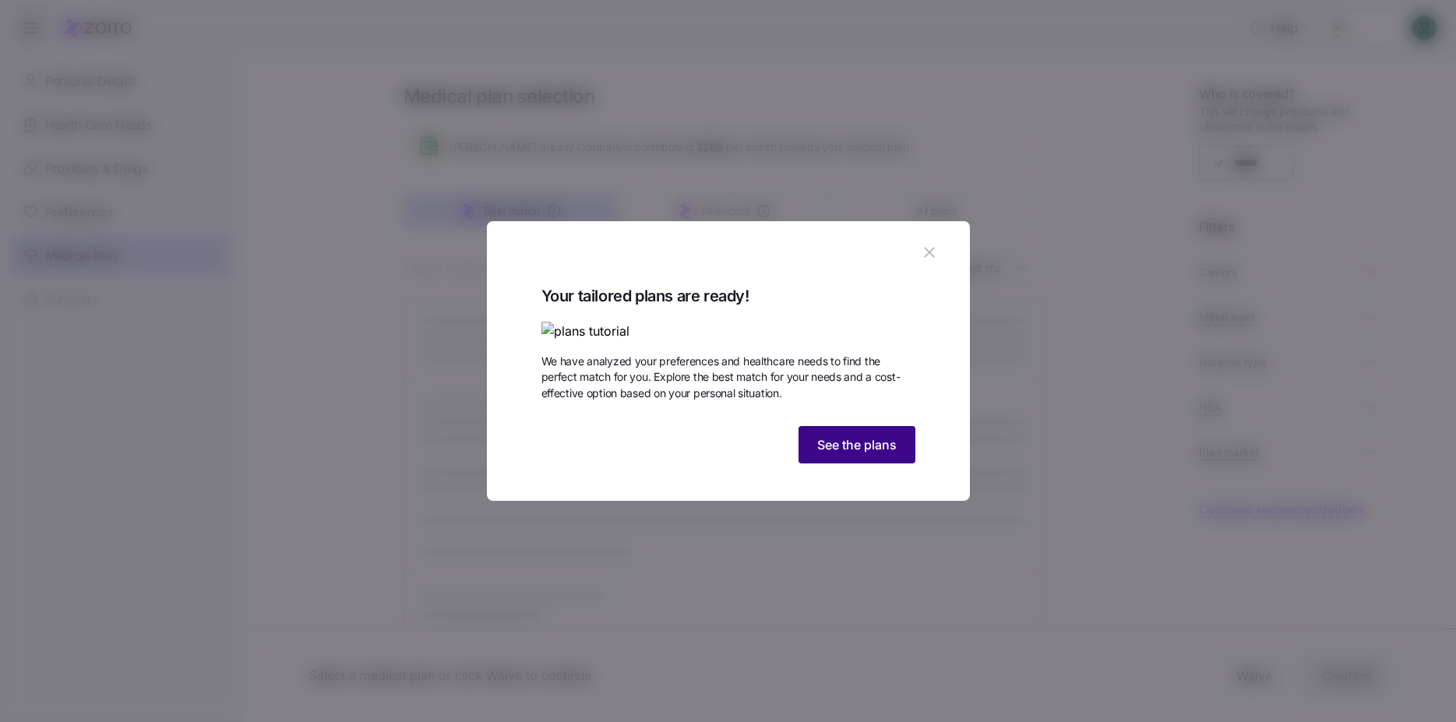
click at [824, 464] on button "See the plans" at bounding box center [857, 444] width 117 height 37
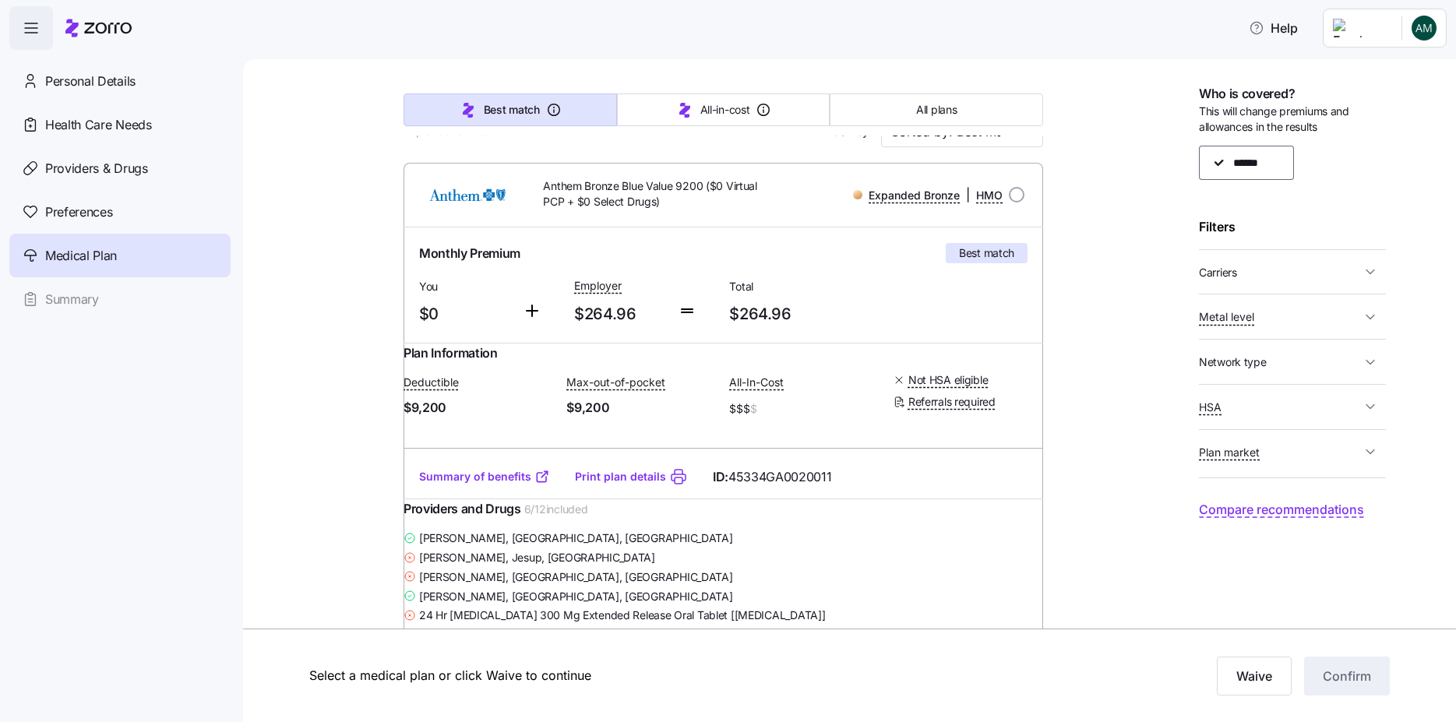
scroll to position [93, 0]
